Goal: Task Accomplishment & Management: Manage account settings

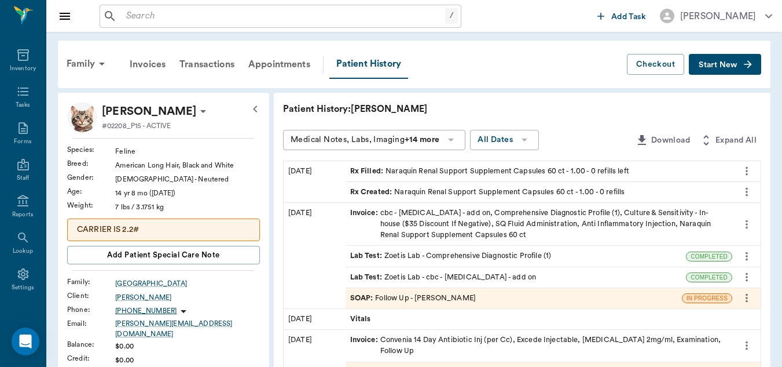
scroll to position [155, 0]
click at [17, 269] on icon at bounding box center [22, 268] width 11 height 12
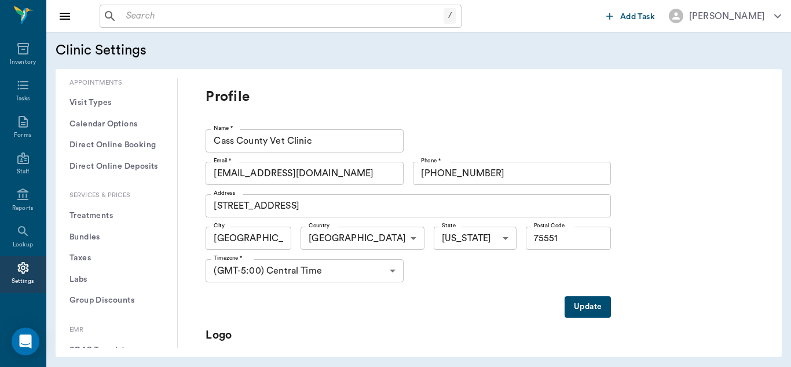
scroll to position [313, 0]
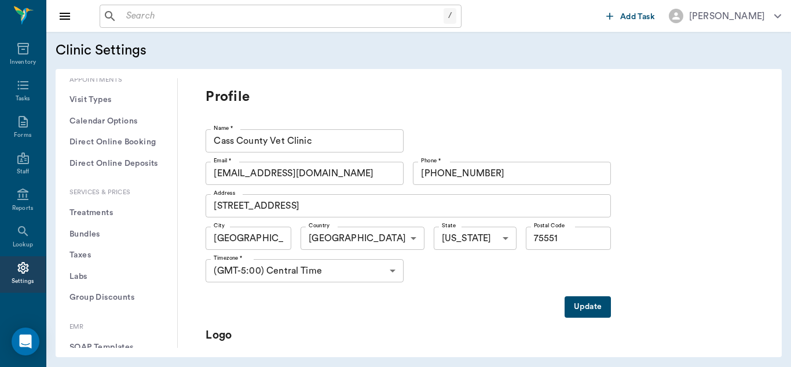
click at [108, 212] on button "Treatments" at bounding box center [116, 212] width 103 height 21
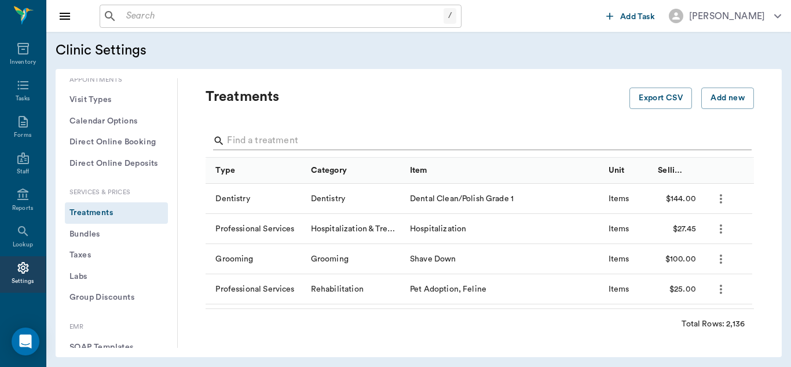
click at [295, 139] on input "Search" at bounding box center [480, 140] width 507 height 19
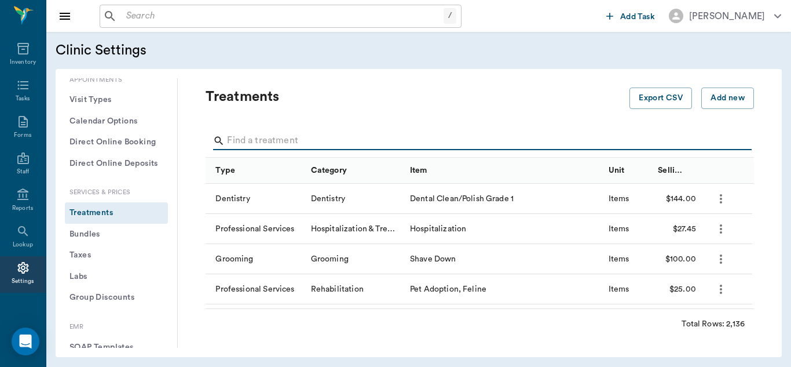
click at [236, 138] on input "Search" at bounding box center [480, 140] width 507 height 19
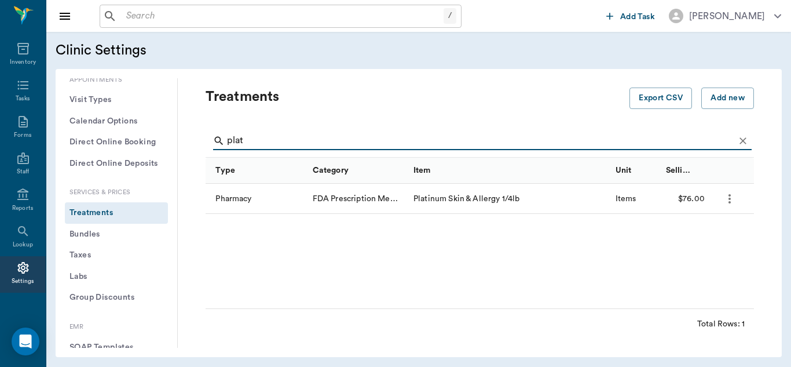
type input "plat"
click at [727, 193] on icon "more" at bounding box center [730, 199] width 14 height 14
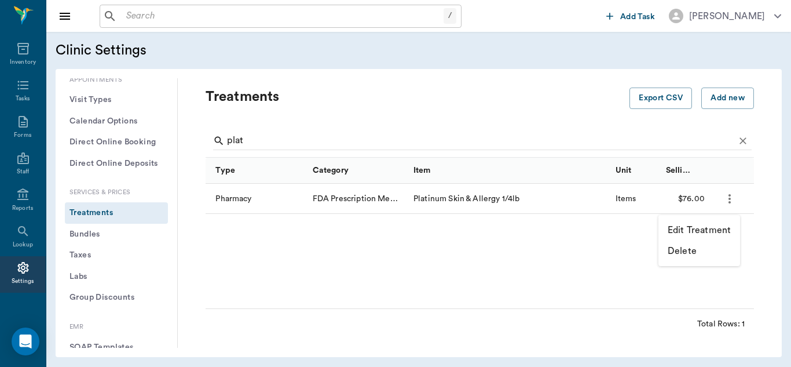
click at [703, 228] on p "Edit Treatment" at bounding box center [699, 230] width 63 height 14
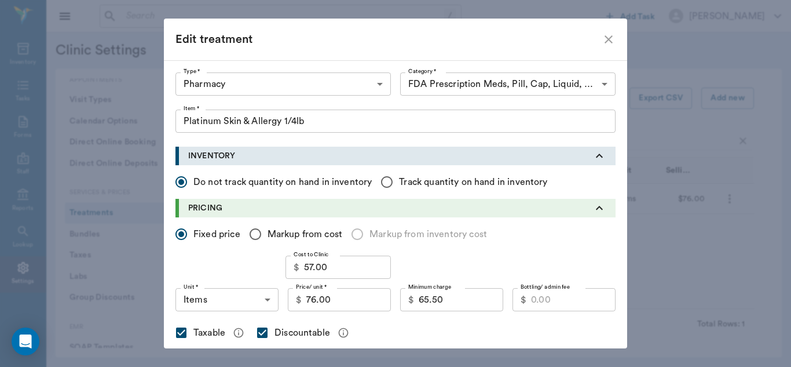
click at [606, 42] on icon "close" at bounding box center [609, 39] width 14 height 14
checkbox input "false"
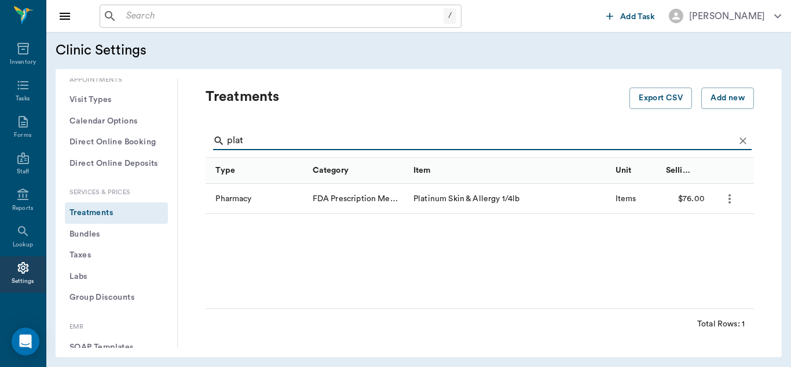
click at [248, 142] on input "plat" at bounding box center [480, 140] width 507 height 19
type input "p"
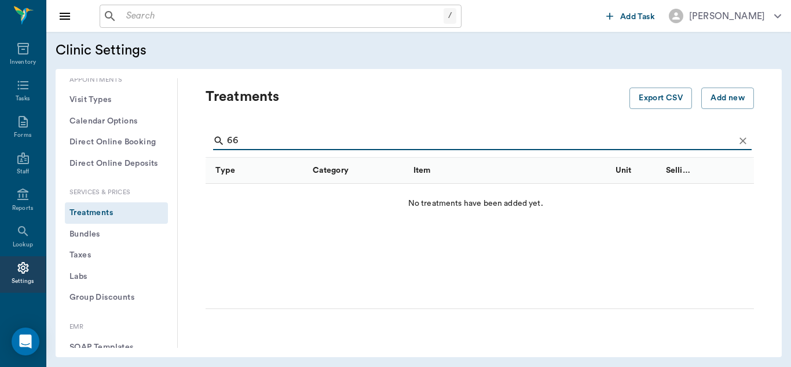
type input "6"
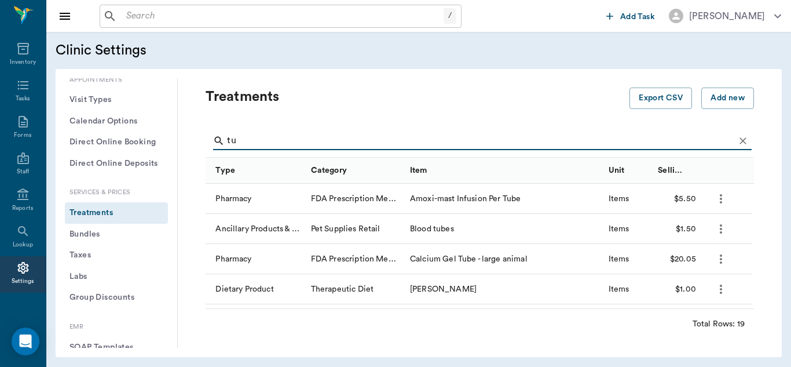
type input "t"
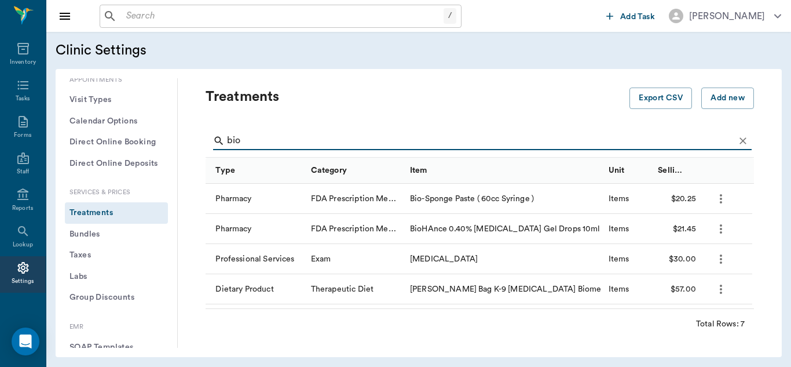
type input "bio"
click at [726, 198] on icon "more" at bounding box center [721, 199] width 14 height 14
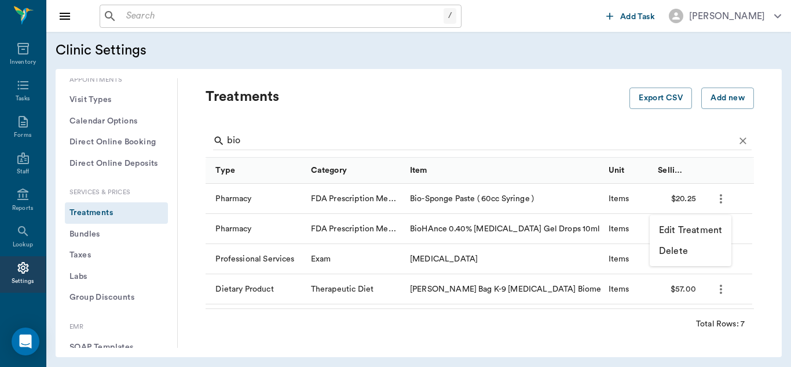
click at [701, 235] on p "Edit Treatment" at bounding box center [690, 230] width 63 height 14
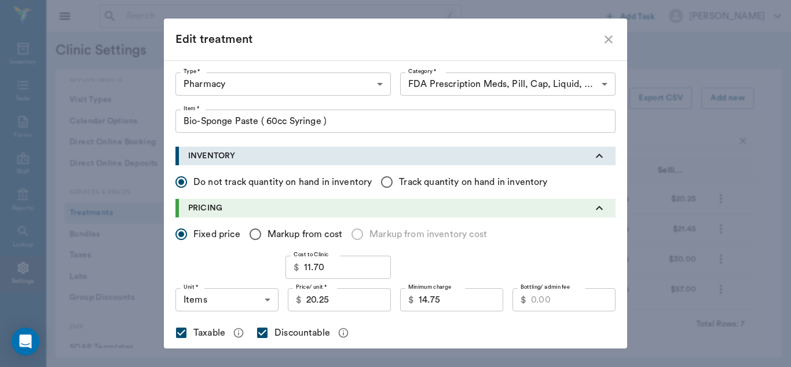
click at [606, 38] on icon "close" at bounding box center [609, 39] width 14 height 14
checkbox input "false"
